Goal: Use online tool/utility: Use online tool/utility

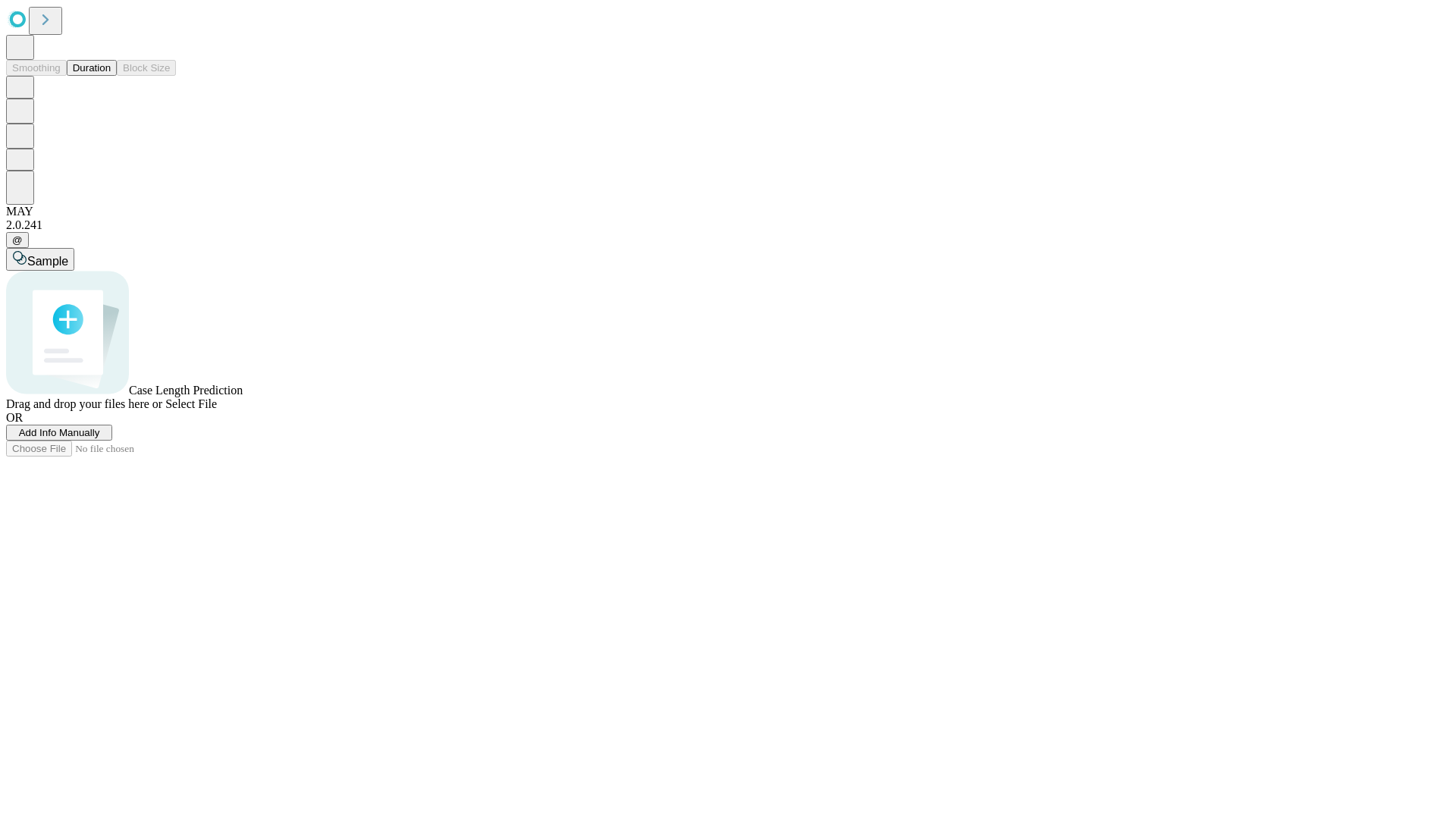
click at [217, 410] on span "Select File" at bounding box center [191, 403] width 51 height 13
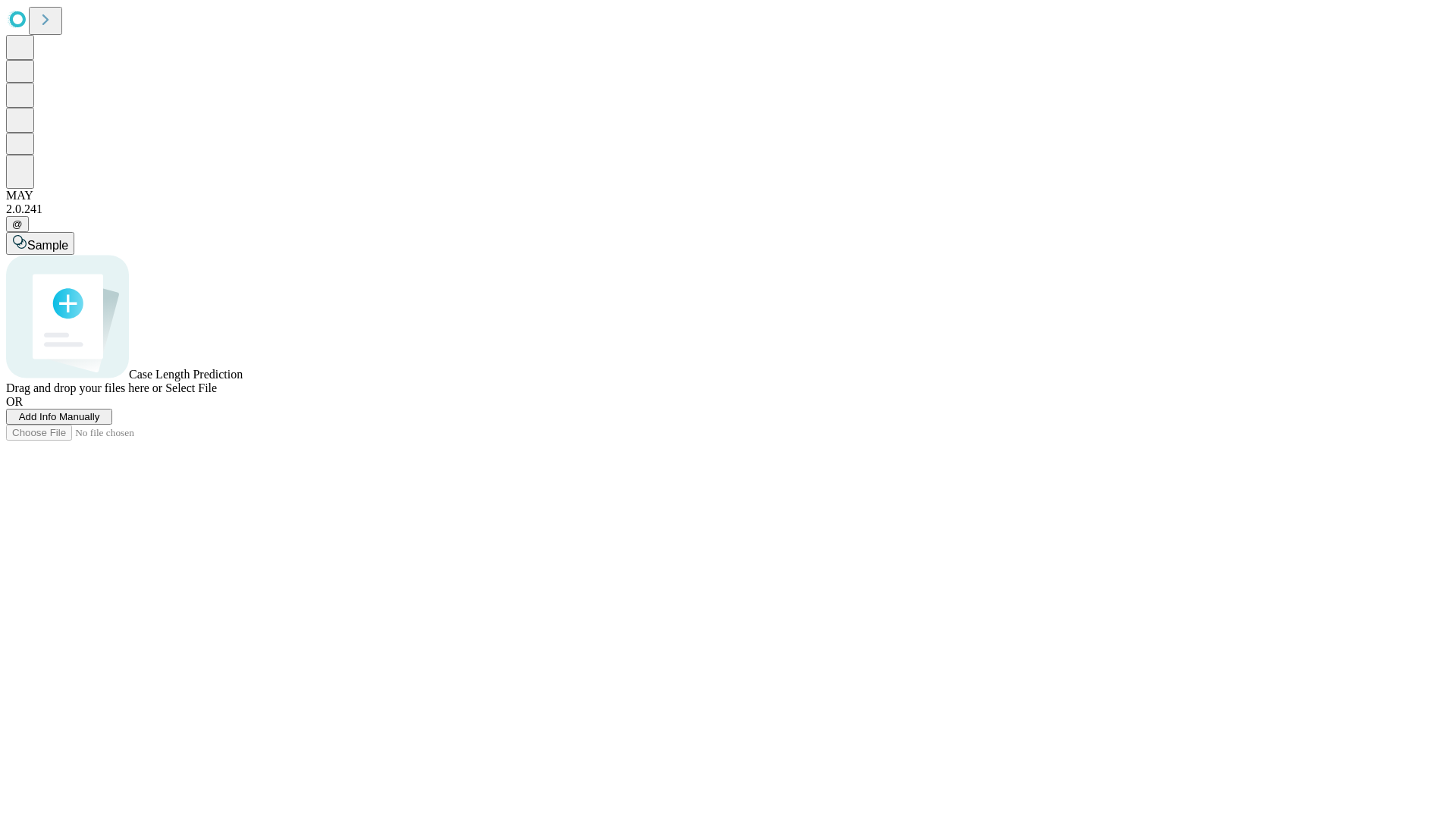
click at [217, 395] on span "Select File" at bounding box center [191, 388] width 51 height 13
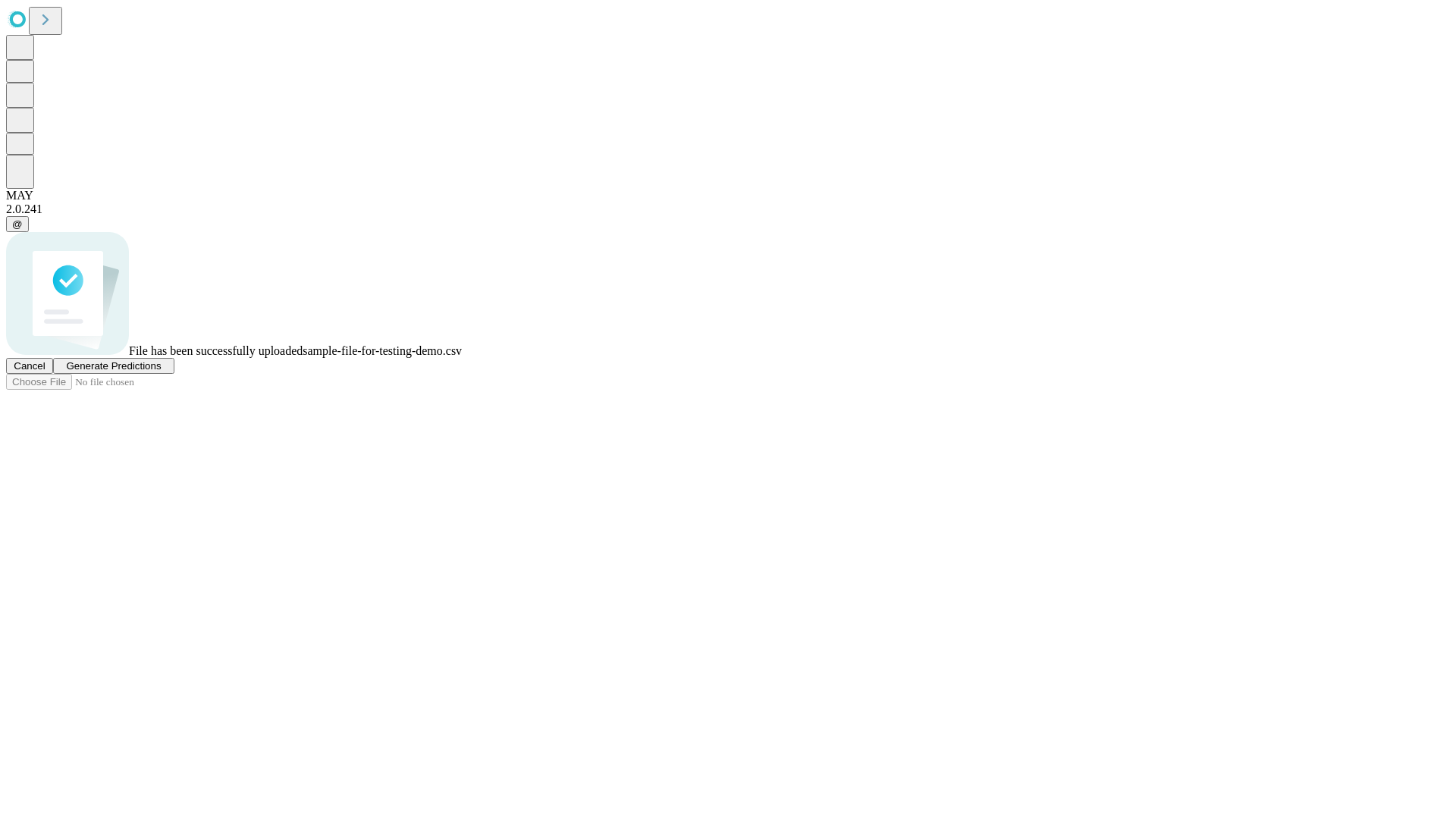
click at [161, 371] on span "Generate Predictions" at bounding box center [113, 365] width 95 height 11
